Goal: Task Accomplishment & Management: Use online tool/utility

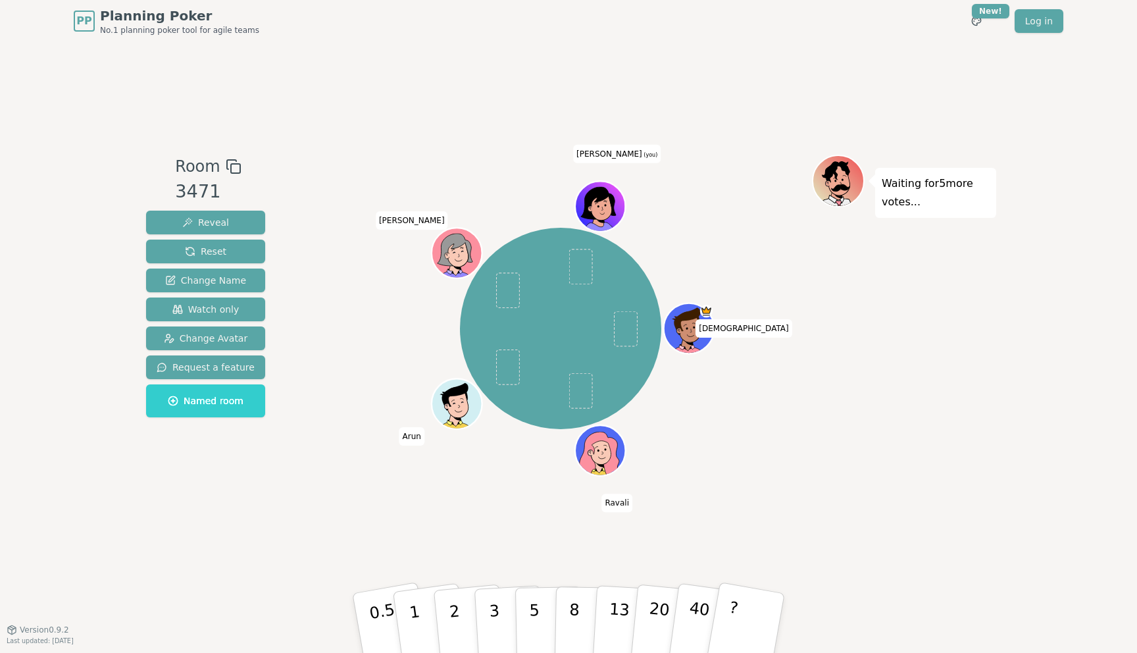
click at [603, 228] on div "[PERSON_NAME] [PERSON_NAME] [PERSON_NAME] [PERSON_NAME] (you)" at bounding box center [560, 328] width 201 height 201
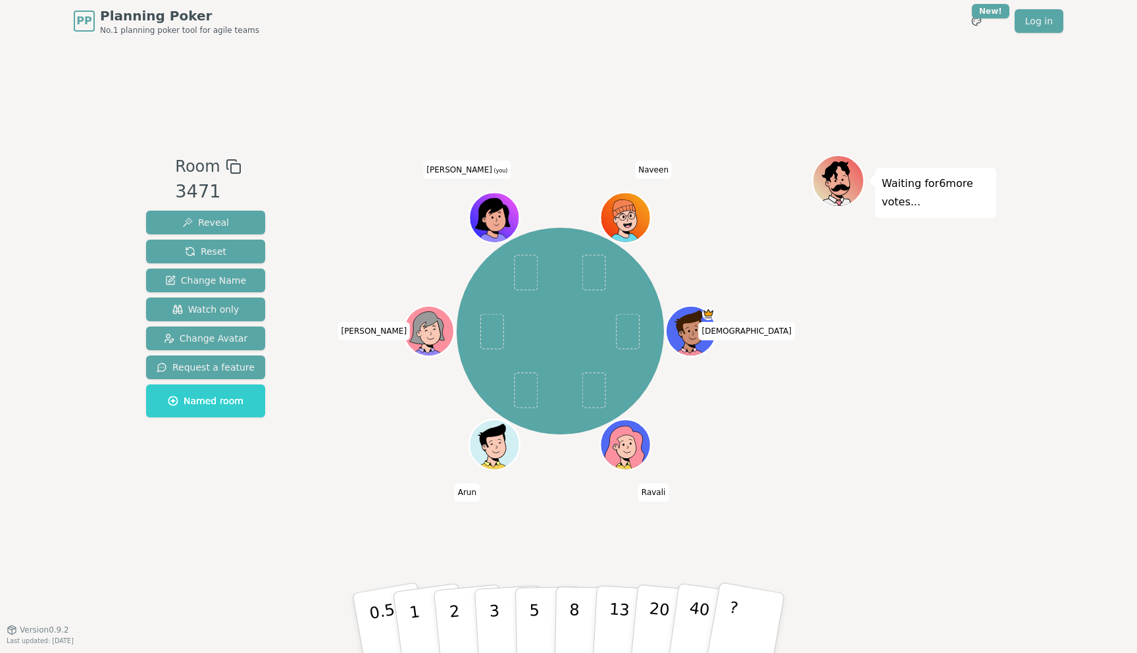
click at [515, 208] on icon at bounding box center [494, 220] width 49 height 44
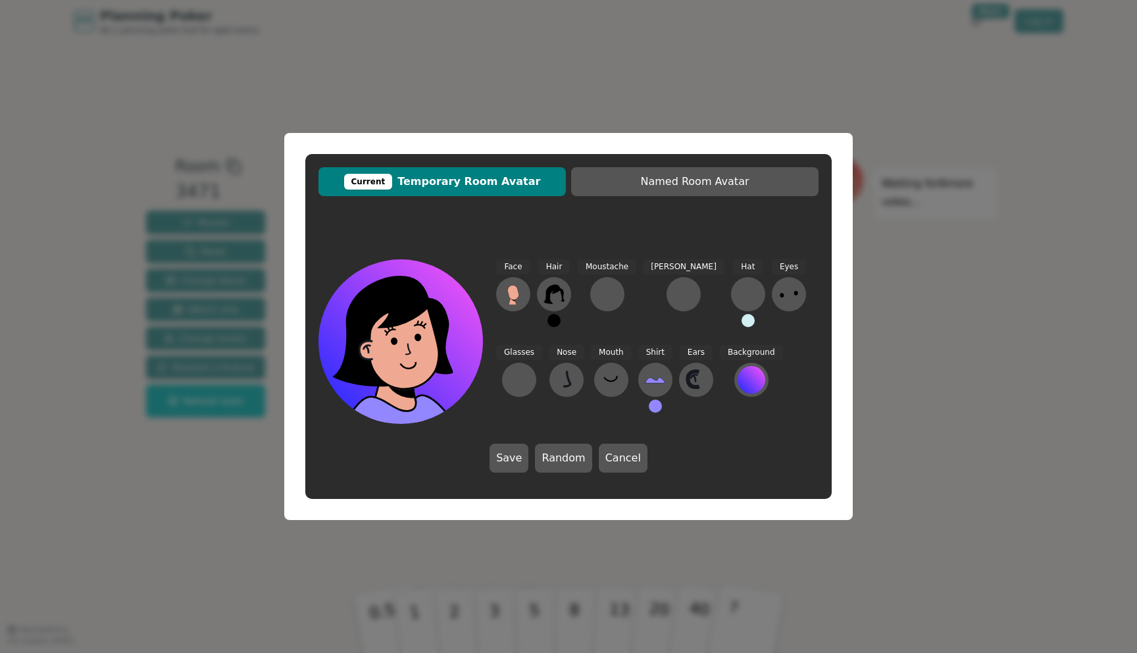
click at [555, 321] on button at bounding box center [553, 320] width 13 height 13
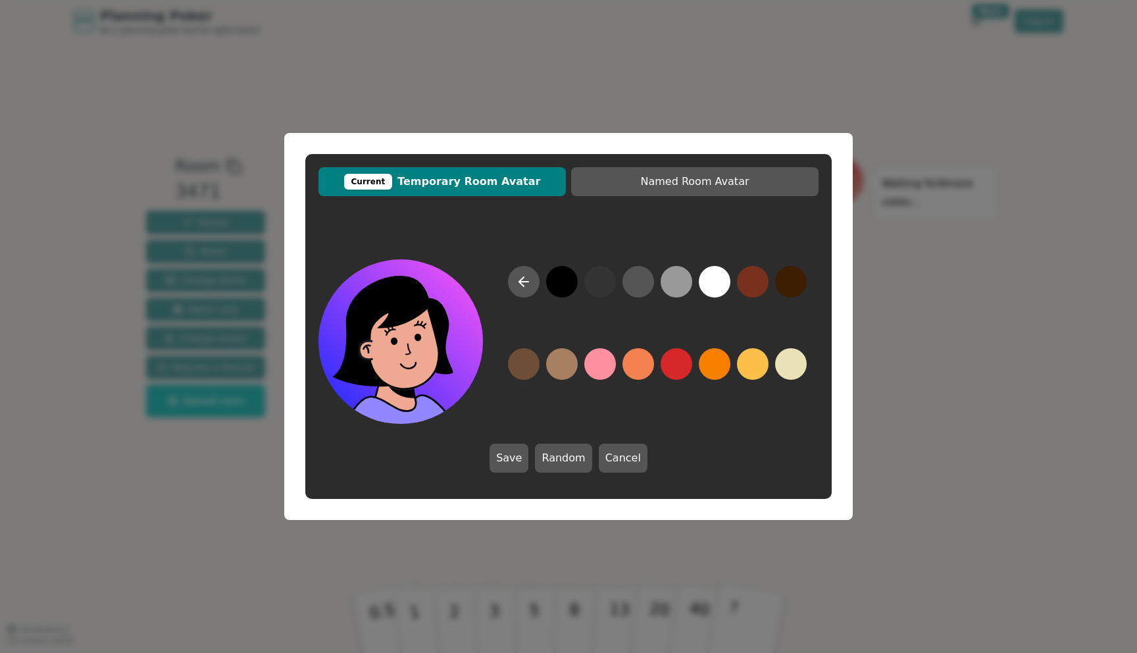
click at [557, 297] on button at bounding box center [562, 282] width 32 height 32
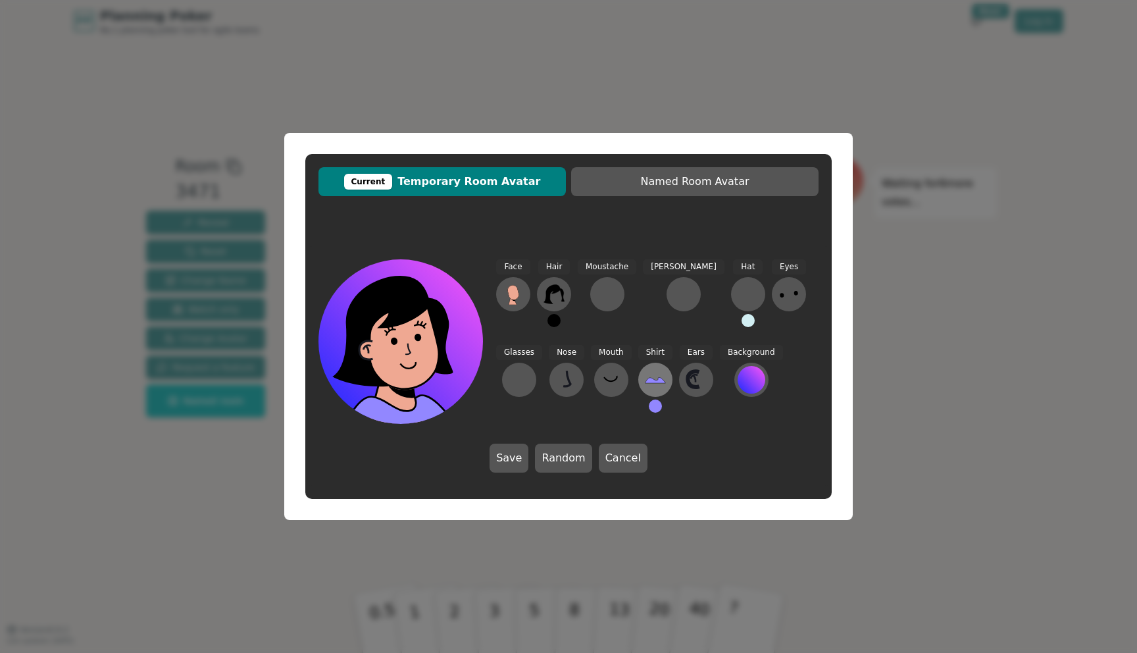
click at [645, 378] on icon at bounding box center [655, 379] width 21 height 21
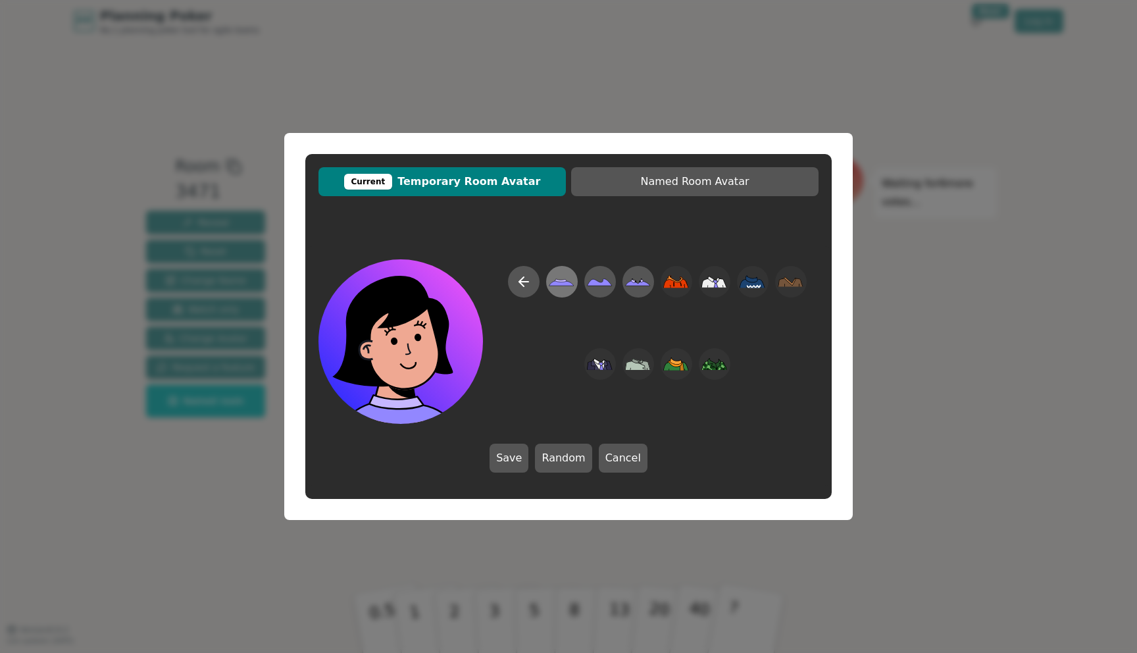
click at [564, 285] on icon at bounding box center [562, 282] width 26 height 30
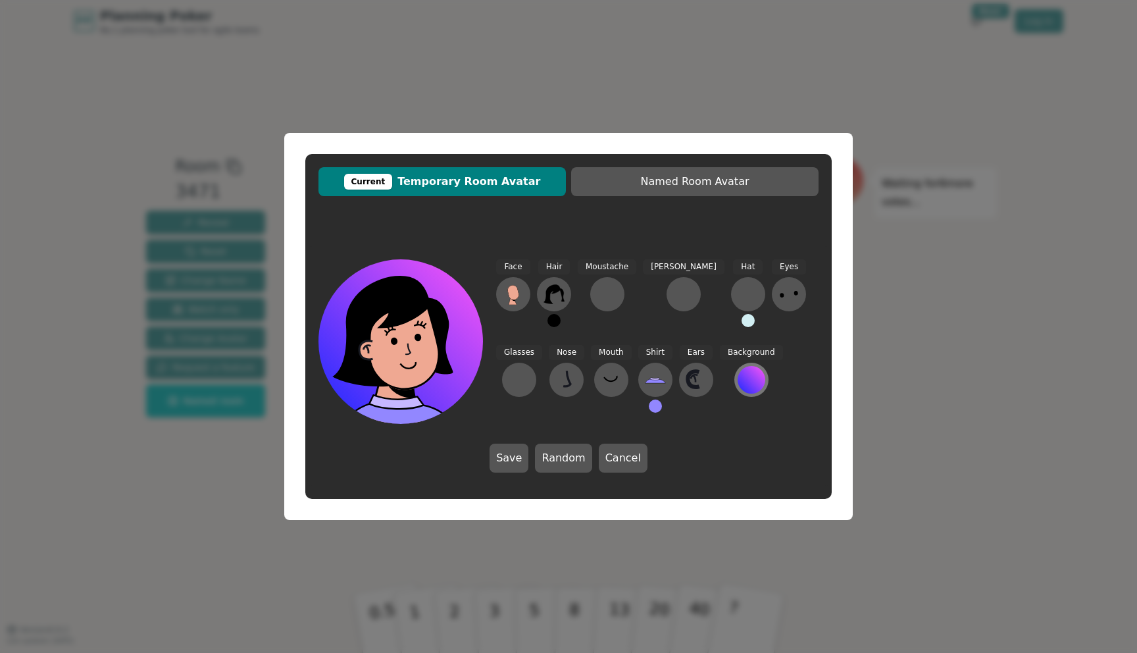
click at [737, 387] on div at bounding box center [751, 380] width 28 height 28
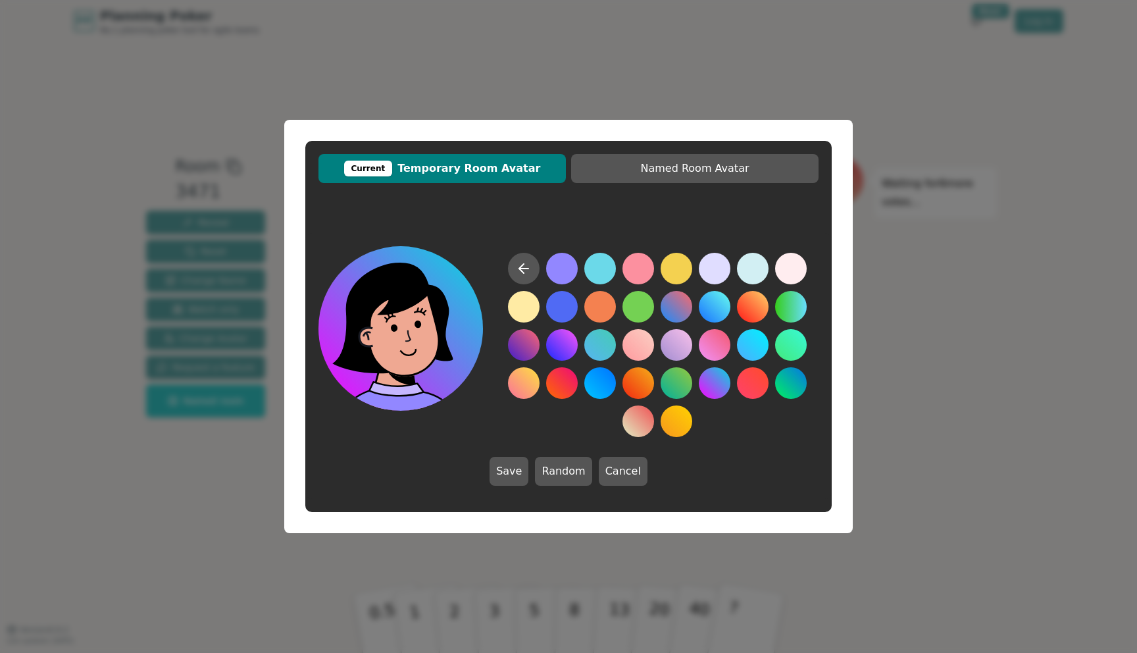
click at [704, 384] on button at bounding box center [715, 383] width 32 height 32
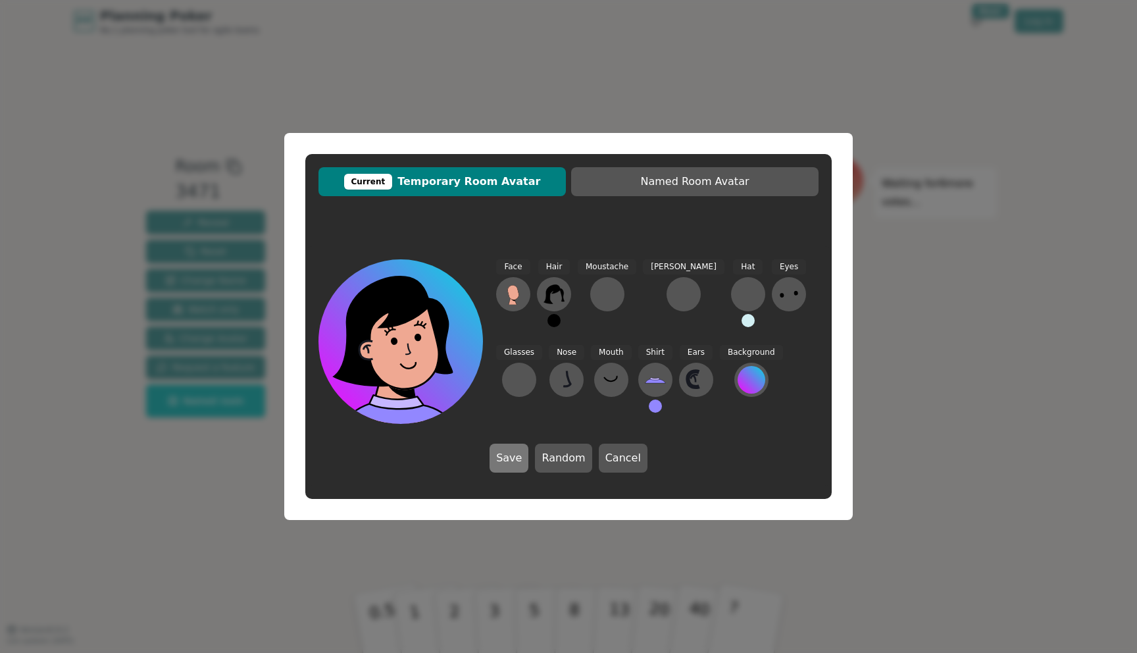
click at [507, 462] on button "Save" at bounding box center [508, 457] width 39 height 29
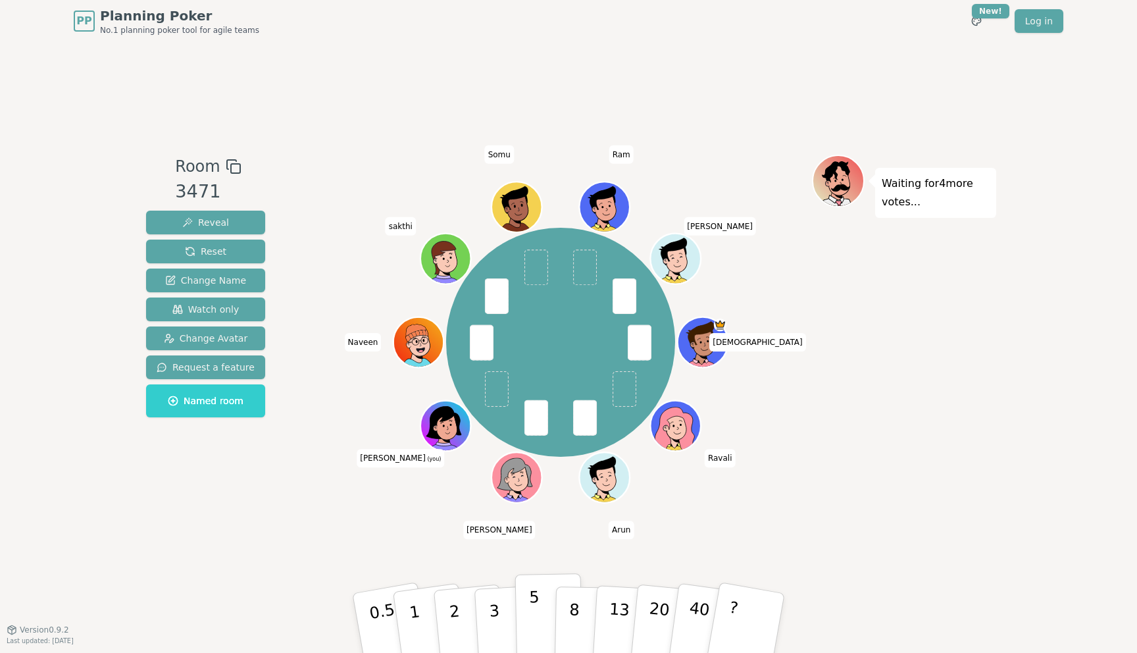
click at [521, 619] on button "5" at bounding box center [549, 623] width 68 height 100
click at [531, 617] on p "5" at bounding box center [534, 622] width 11 height 71
click at [552, 604] on button "5" at bounding box center [549, 623] width 68 height 100
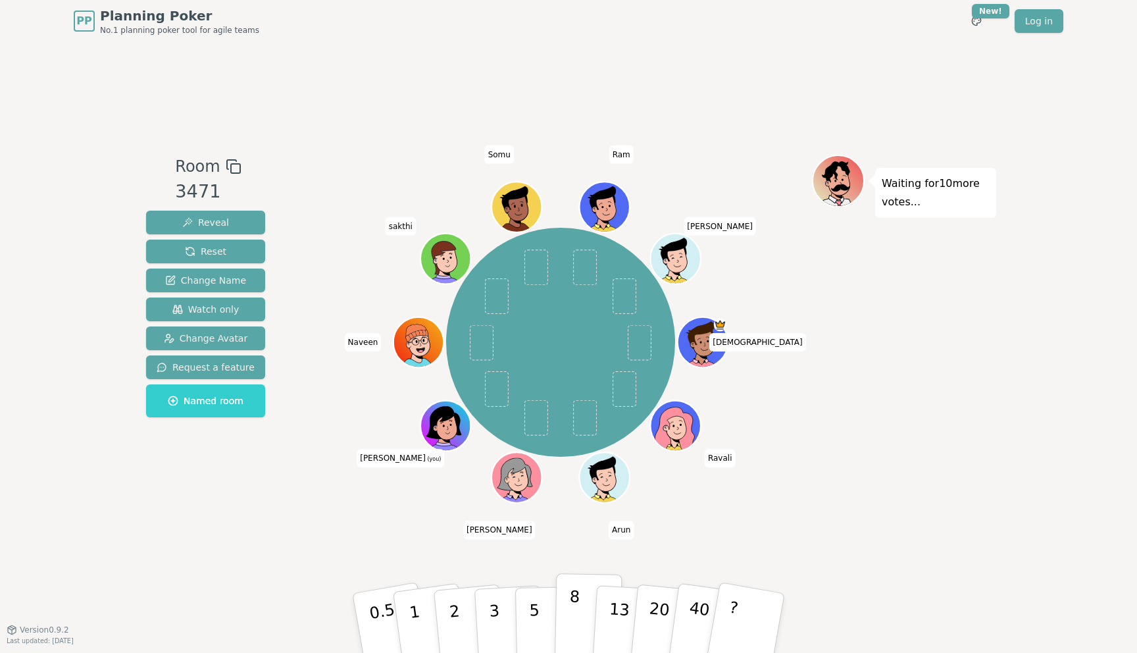
click at [581, 604] on button "8" at bounding box center [589, 623] width 68 height 100
click at [537, 626] on p "5" at bounding box center [534, 622] width 11 height 71
click at [539, 612] on button "5" at bounding box center [549, 623] width 68 height 100
click at [533, 608] on p "5" at bounding box center [534, 622] width 11 height 71
click at [539, 601] on button "5" at bounding box center [549, 623] width 68 height 100
